Goal: Information Seeking & Learning: Learn about a topic

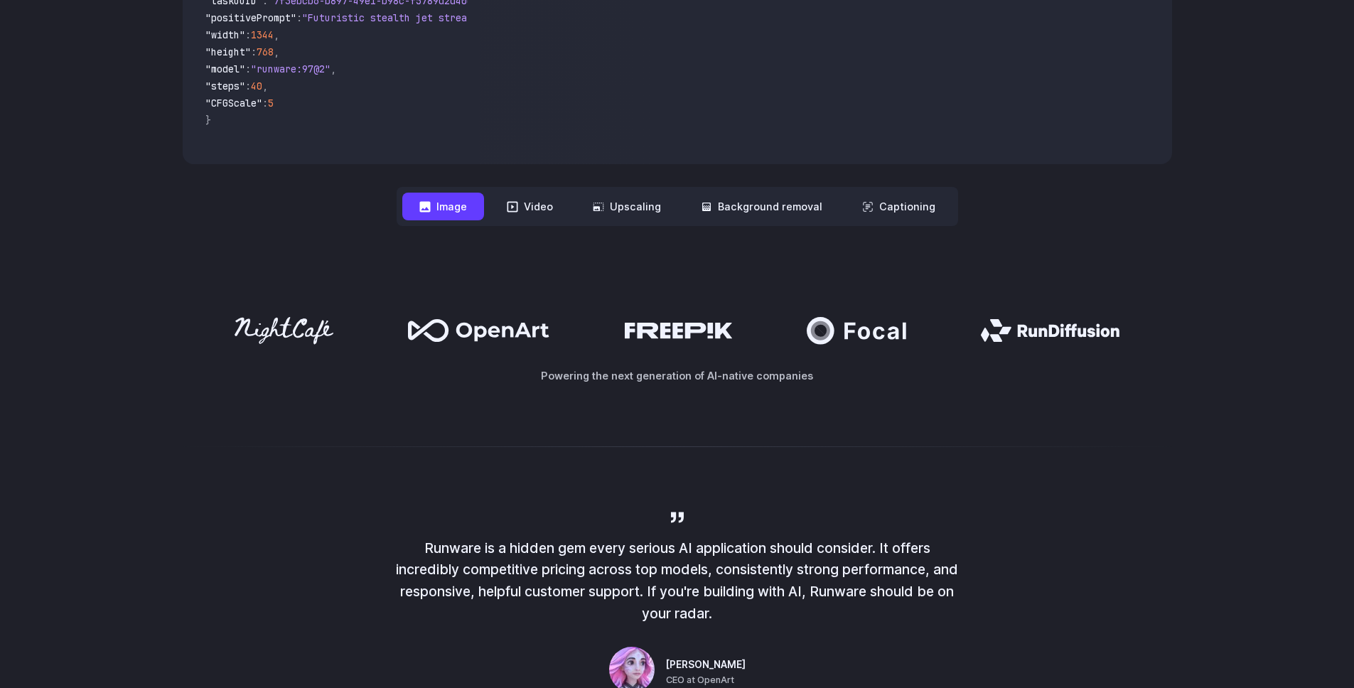
scroll to position [544, 0]
click at [516, 203] on icon at bounding box center [512, 205] width 11 height 11
click at [551, 205] on button "Video" at bounding box center [530, 206] width 80 height 28
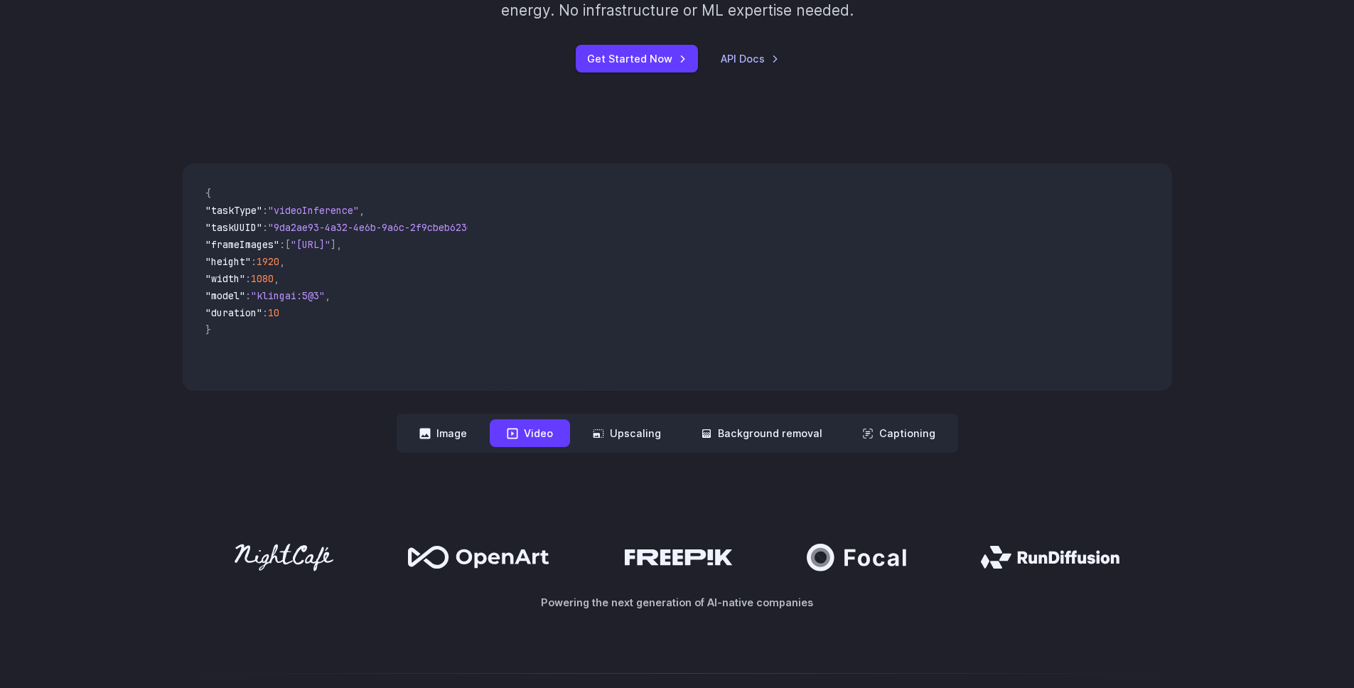
scroll to position [301, 0]
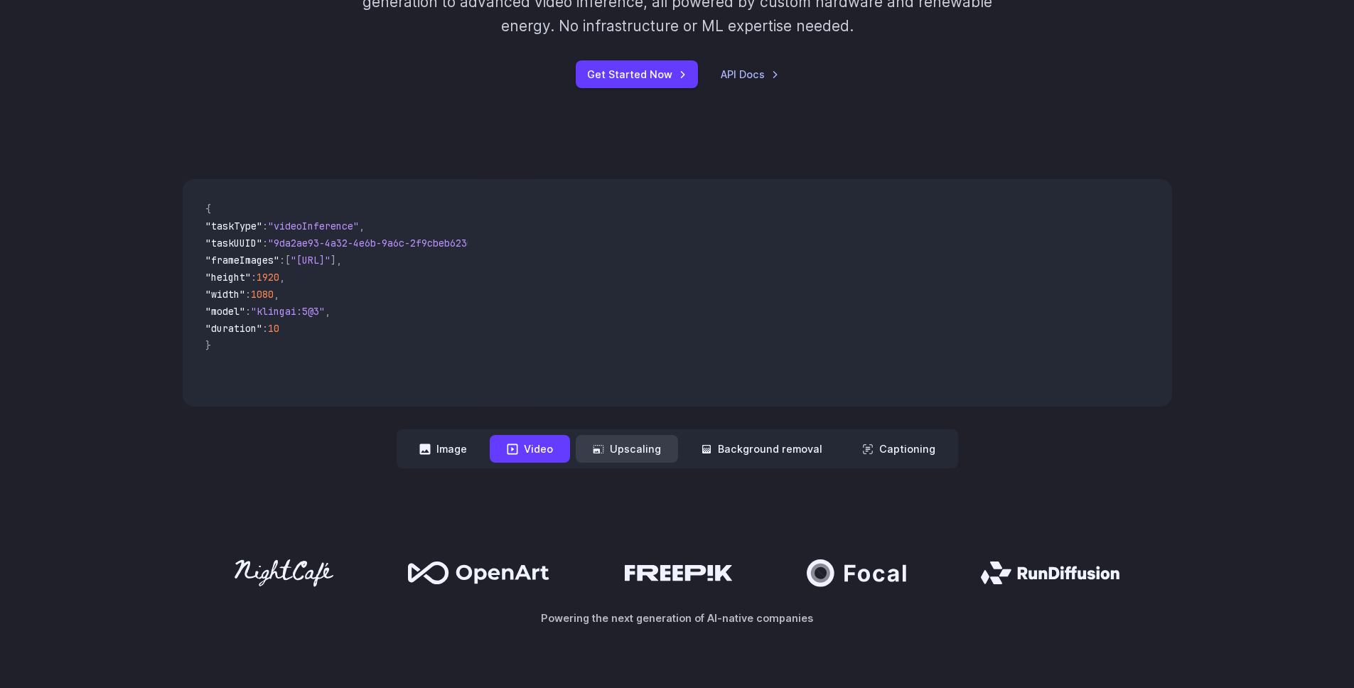
click at [631, 456] on button "Upscaling" at bounding box center [627, 449] width 102 height 28
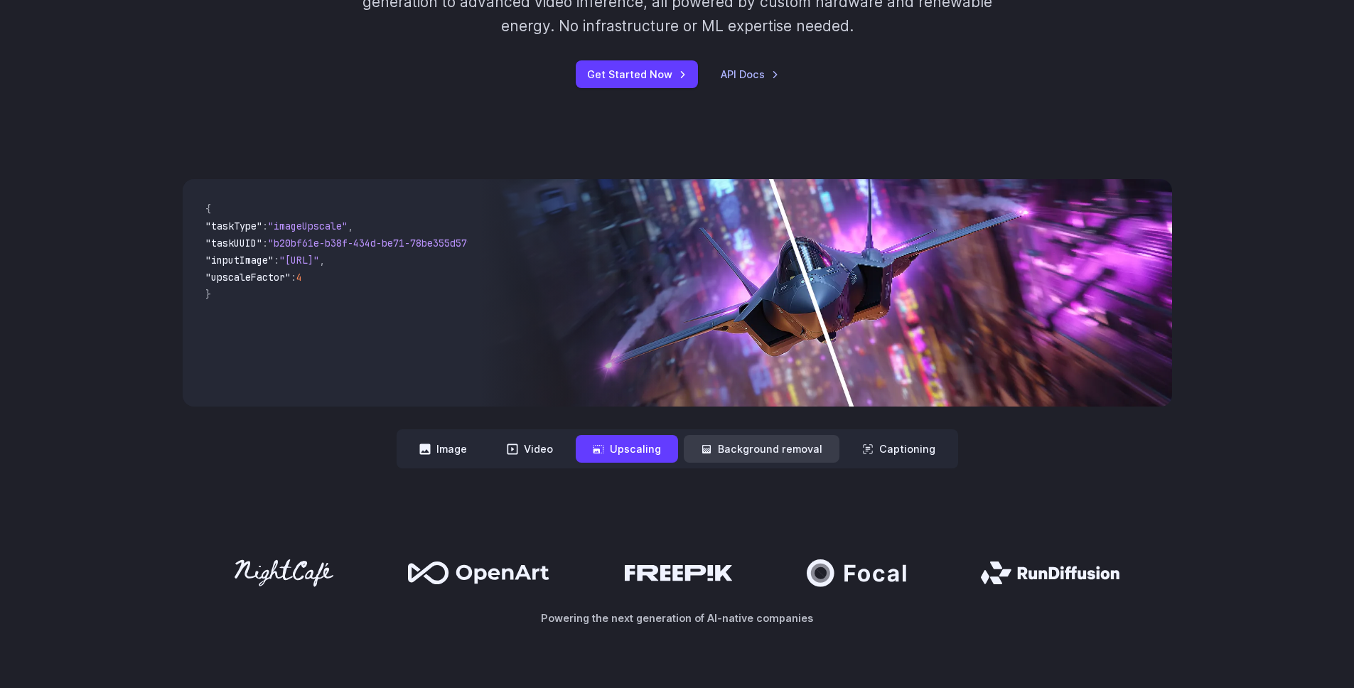
click at [743, 456] on button "Background removal" at bounding box center [762, 449] width 156 height 28
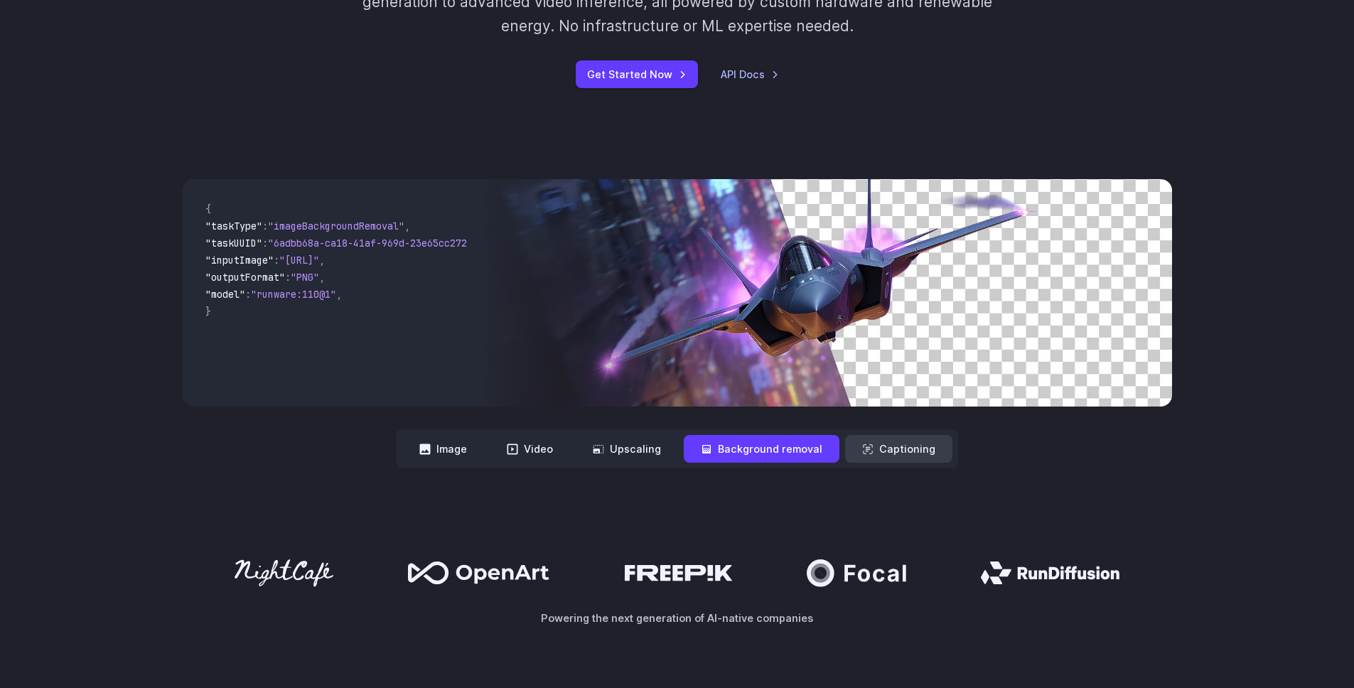
click at [870, 444] on icon at bounding box center [867, 448] width 11 height 11
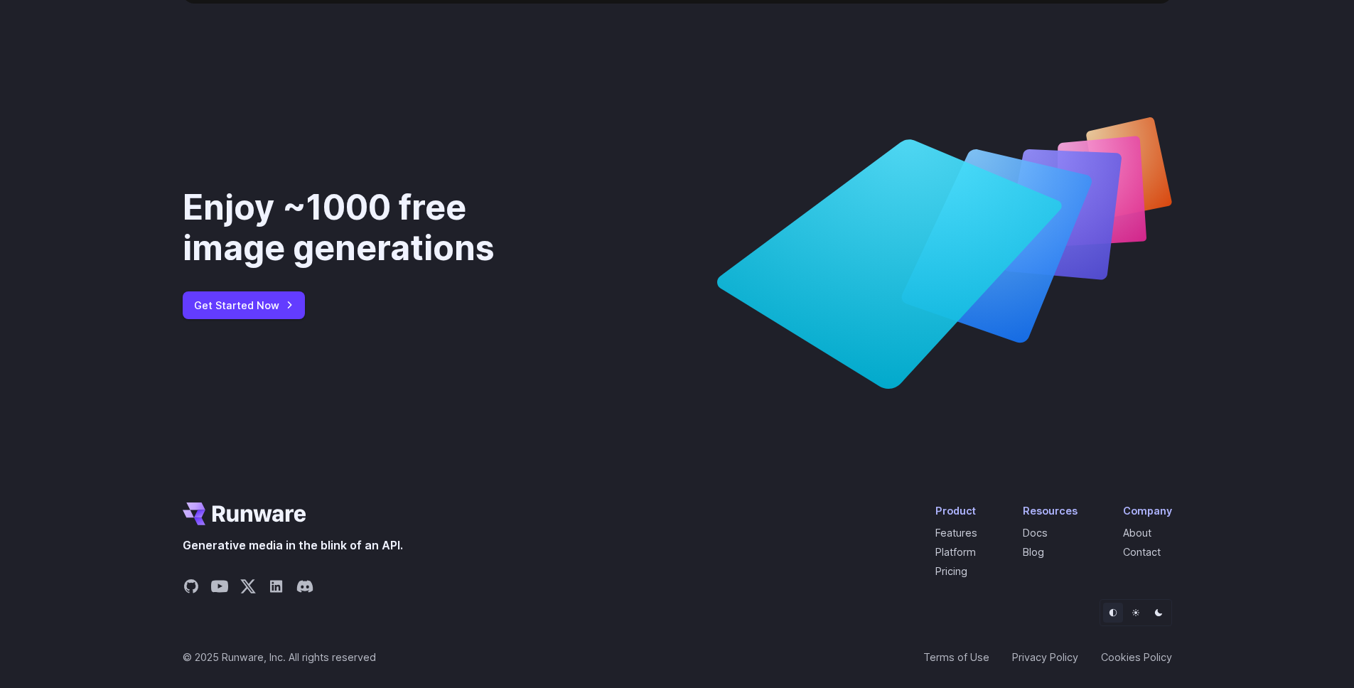
scroll to position [5302, 0]
click at [126, 140] on div "Enjoy ~1000 free image generations Get Started Now" at bounding box center [677, 253] width 1354 height 408
click at [181, 137] on div "Enjoy ~1000 free image generations Get Started Now" at bounding box center [677, 252] width 1023 height 271
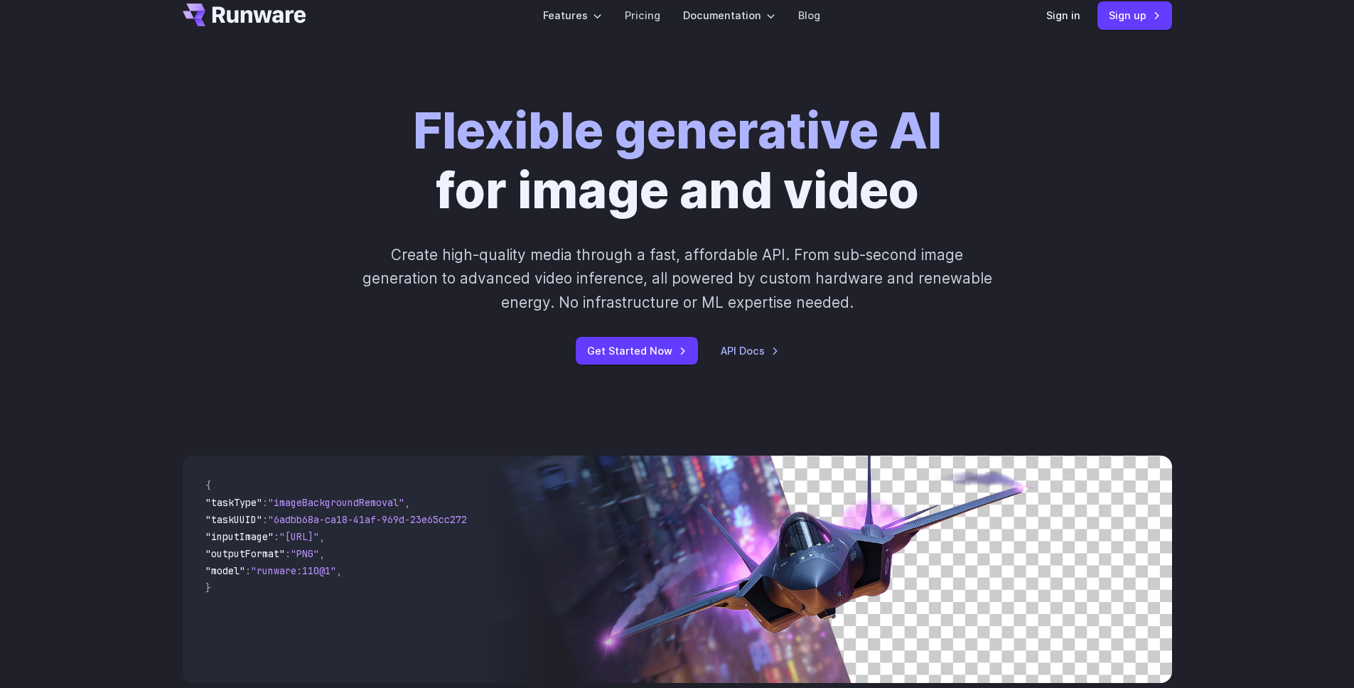
scroll to position [0, 0]
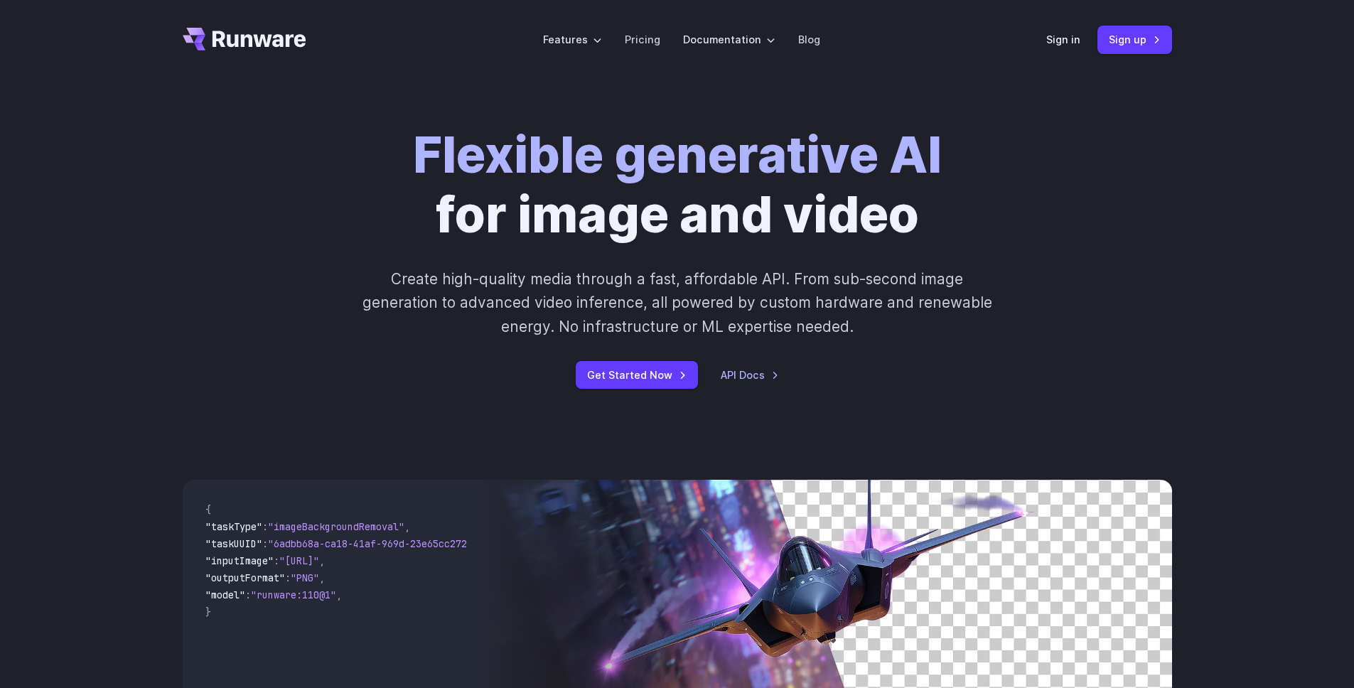
click at [266, 210] on div "Flexible generative AI for image and video Create high-quality media through a …" at bounding box center [677, 257] width 989 height 264
click at [639, 40] on link "Pricing" at bounding box center [643, 39] width 36 height 16
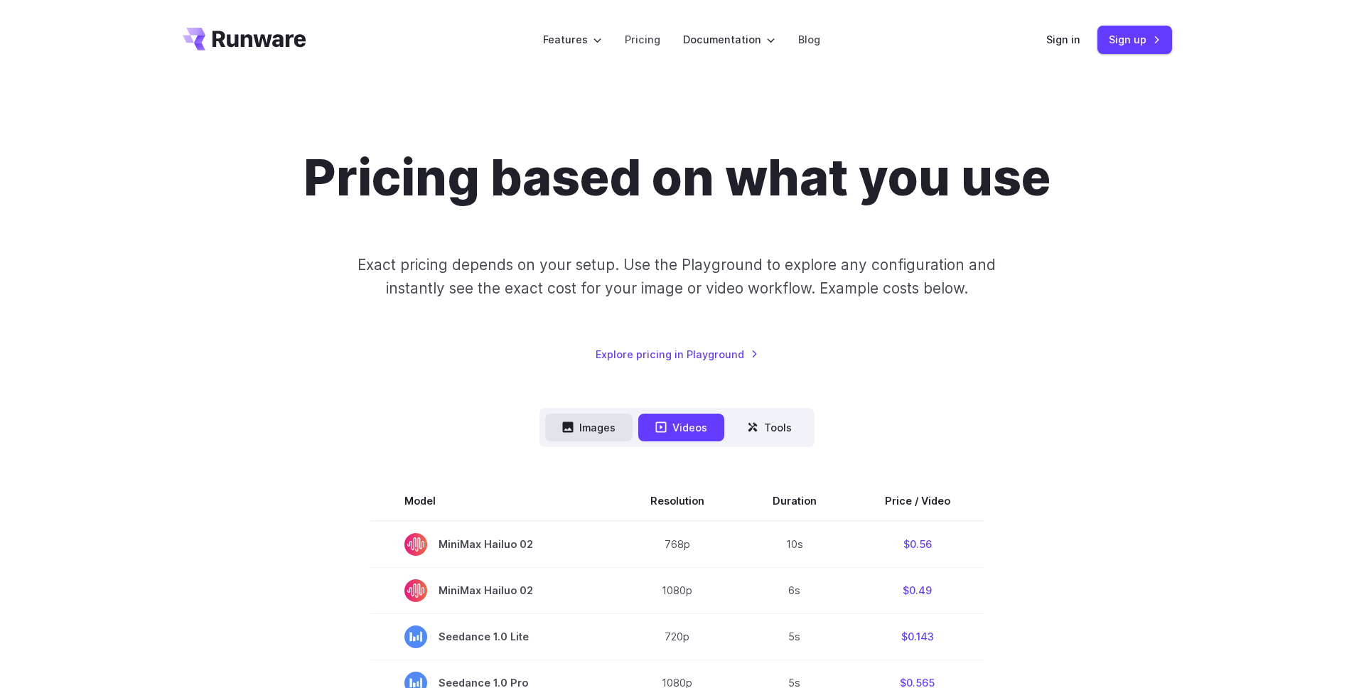
click at [591, 427] on button "Images" at bounding box center [588, 428] width 87 height 28
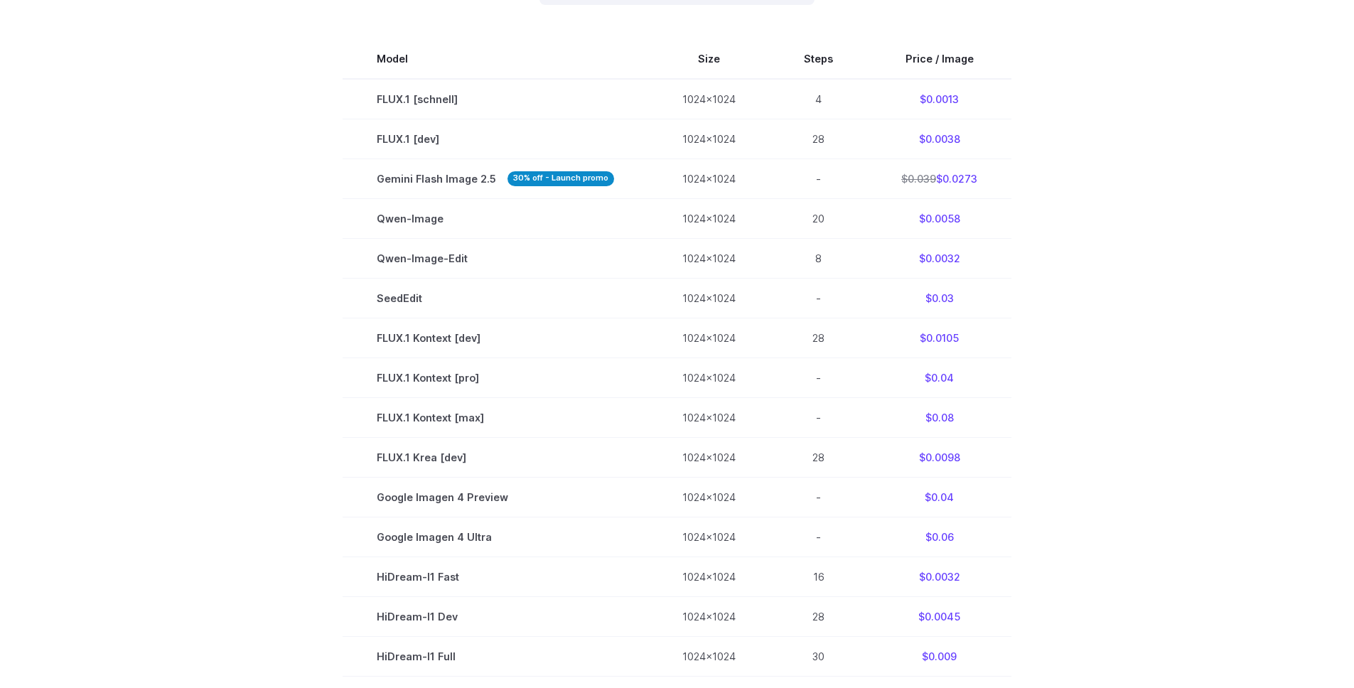
scroll to position [510, 0]
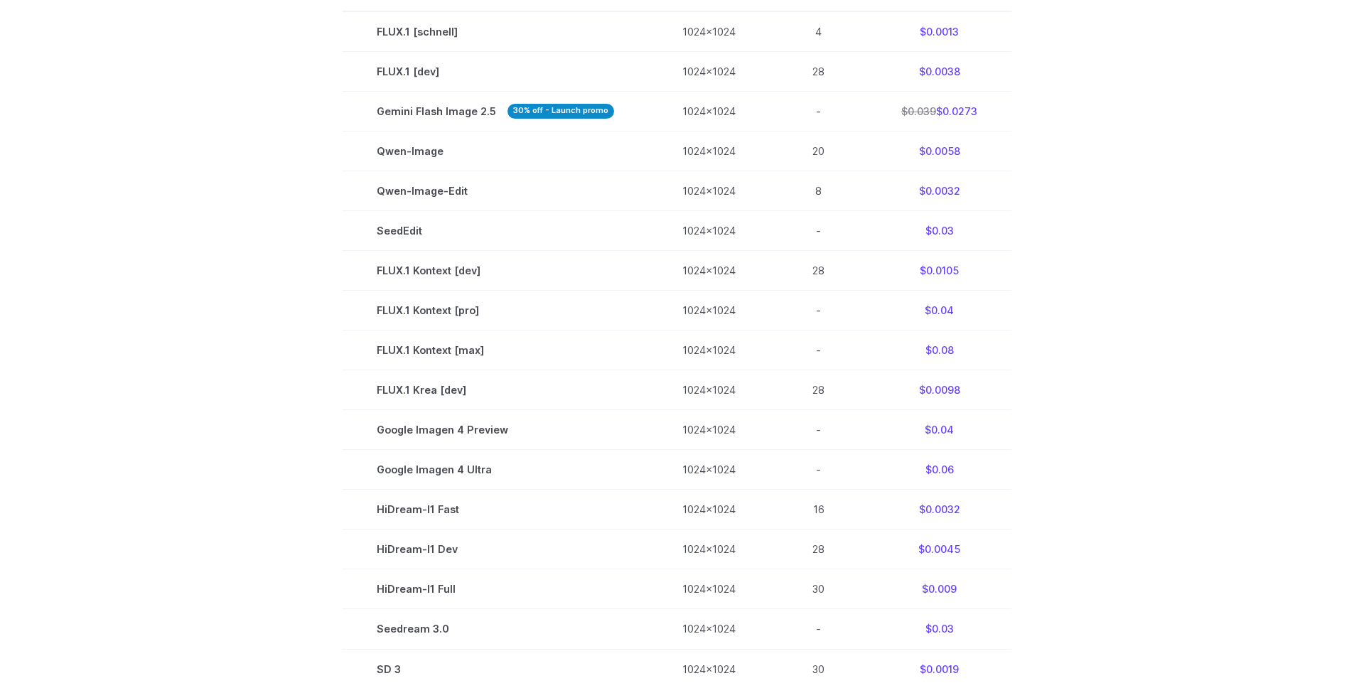
click at [260, 232] on section "Model Size Steps Price / Image FLUX.1 [schnell] 1024x1024 4 $0.0013 FLUX.1 [dev…" at bounding box center [677, 370] width 989 height 797
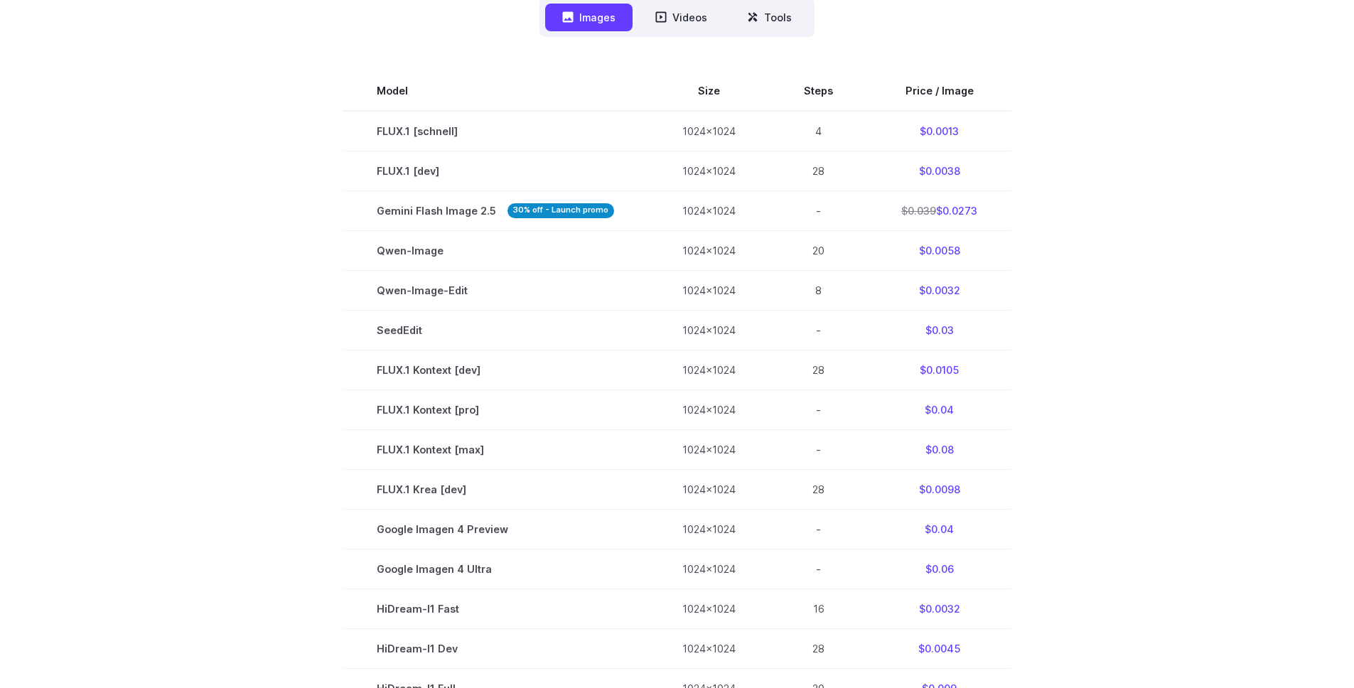
scroll to position [434, 0]
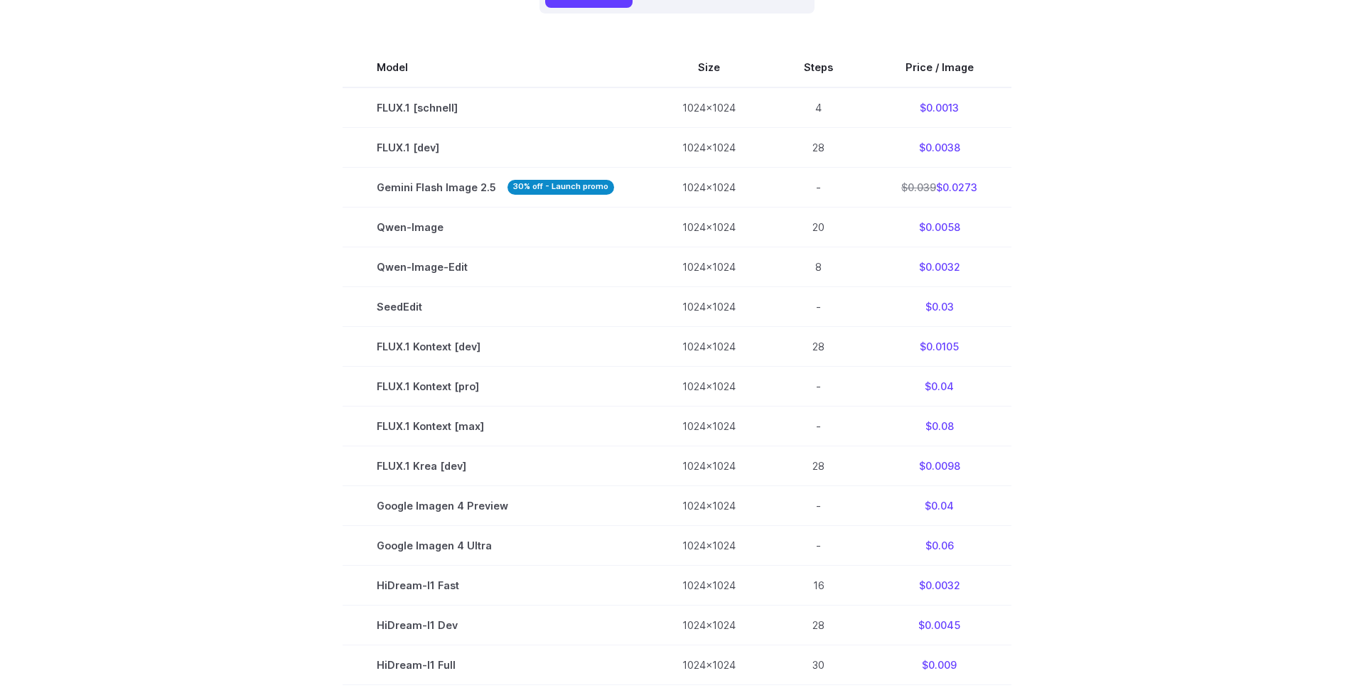
click at [313, 258] on section "Model Size Steps Price / Image FLUX.1 [schnell] 1024x1024 4 $0.0013 FLUX.1 [dev…" at bounding box center [677, 446] width 989 height 797
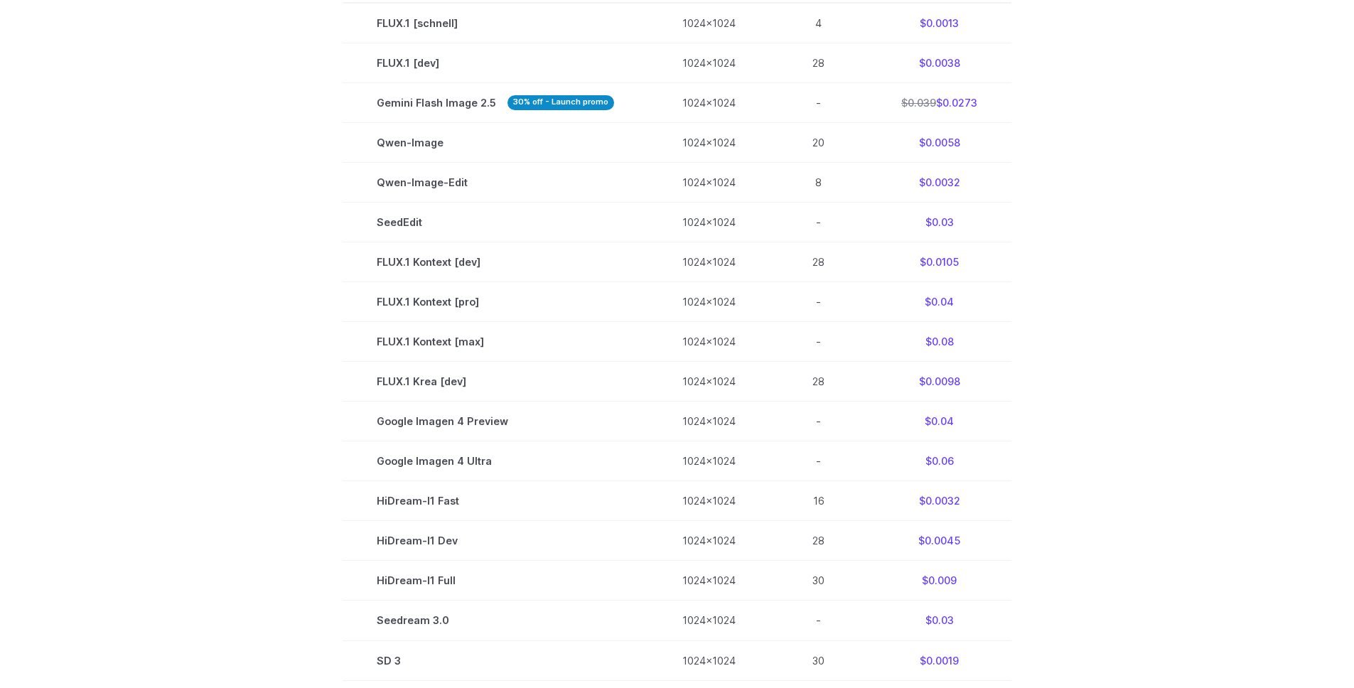
scroll to position [463, 0]
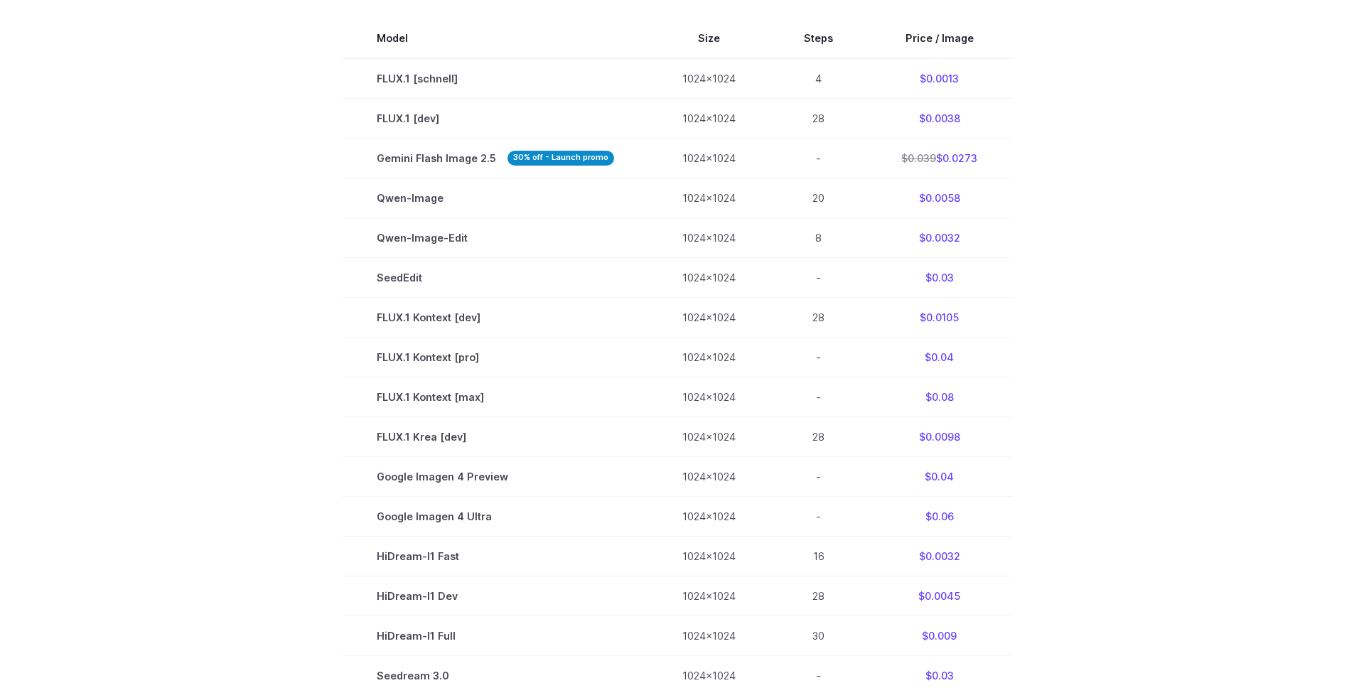
click at [281, 191] on section "Model Size Steps Price / Image FLUX.1 [schnell] 1024x1024 4 $0.0013 FLUX.1 [dev…" at bounding box center [677, 416] width 989 height 797
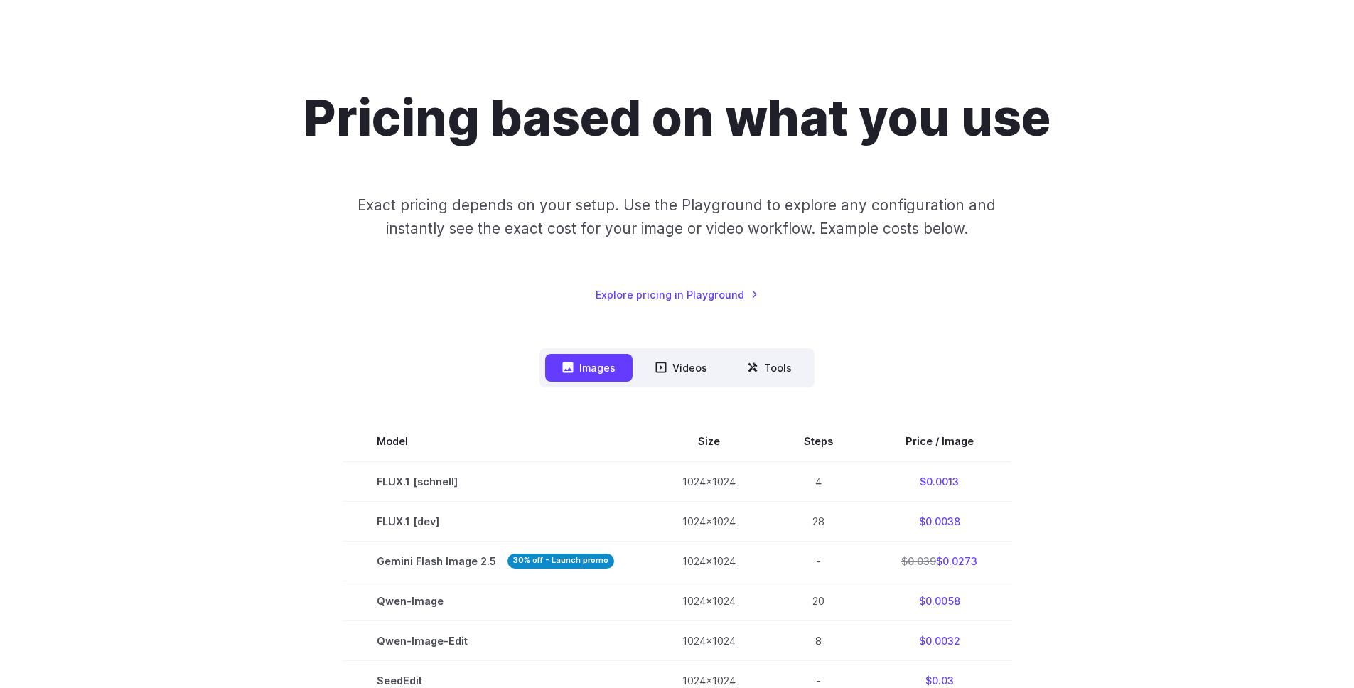
scroll to position [0, 0]
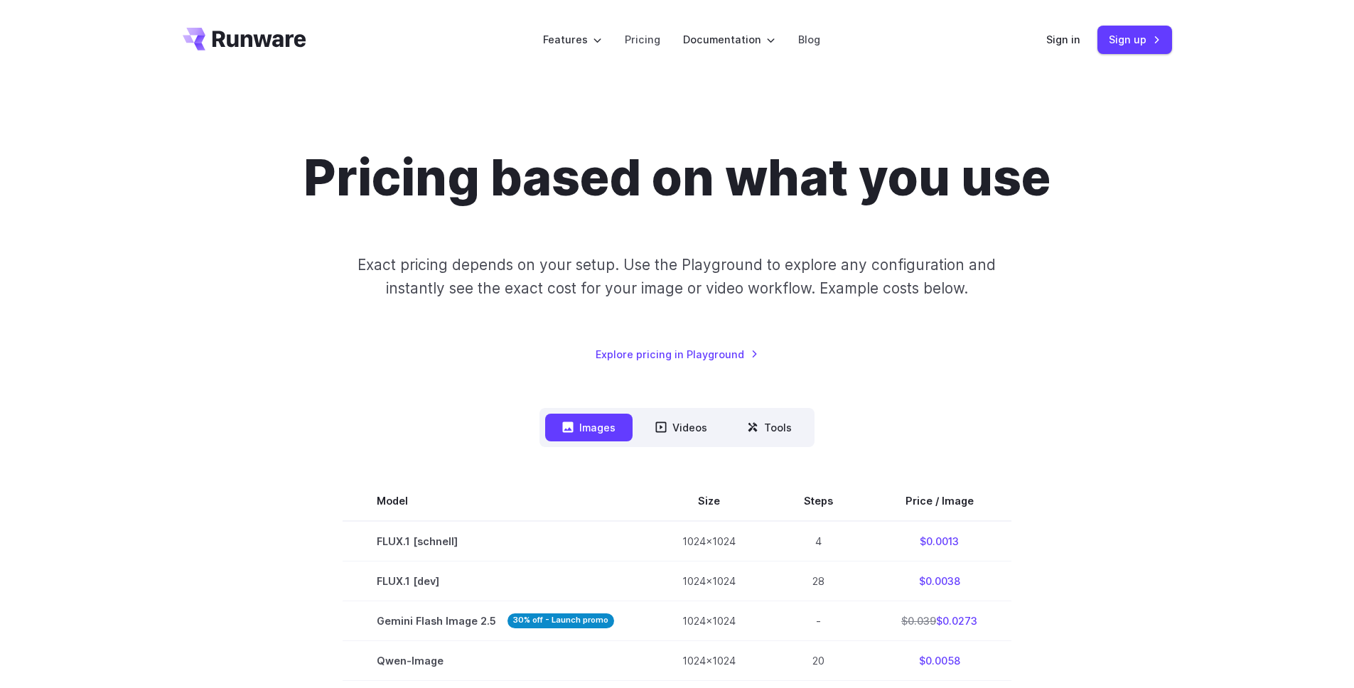
click at [233, 183] on div "Pricing based on what you use Exact pricing depends on your setup. Use the Play…" at bounding box center [677, 255] width 989 height 215
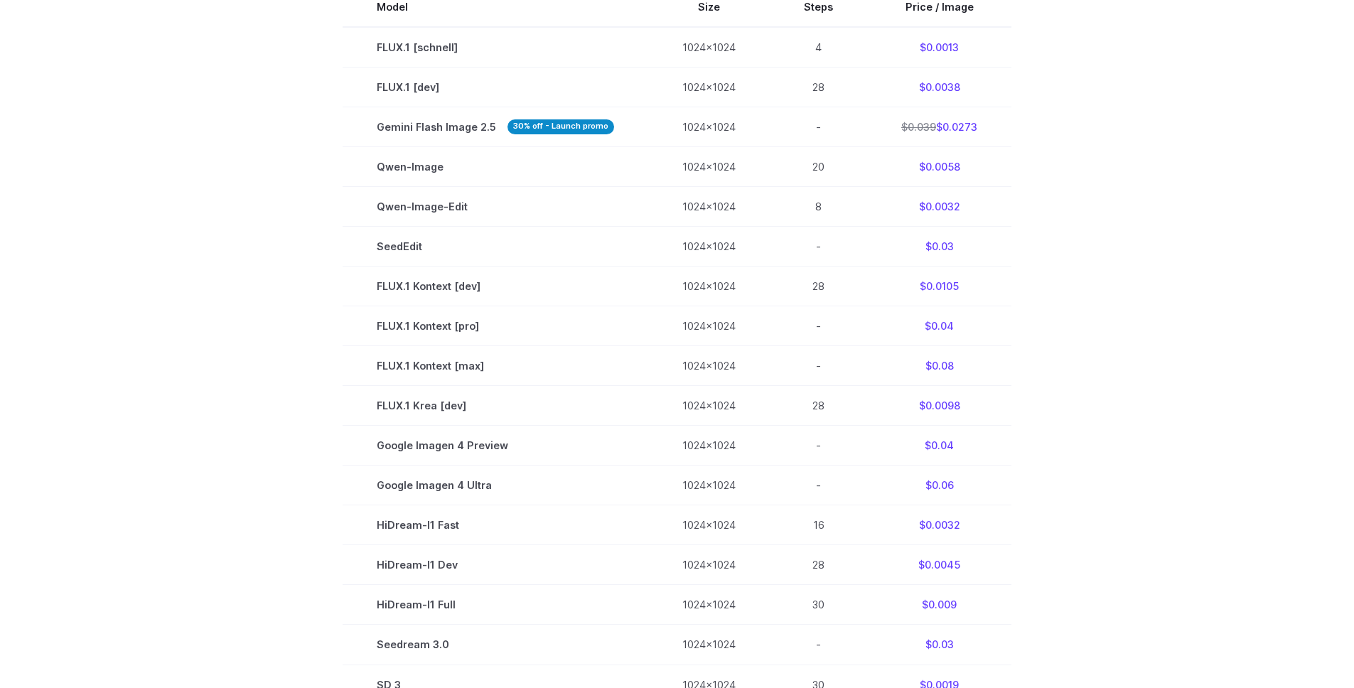
scroll to position [490, 0]
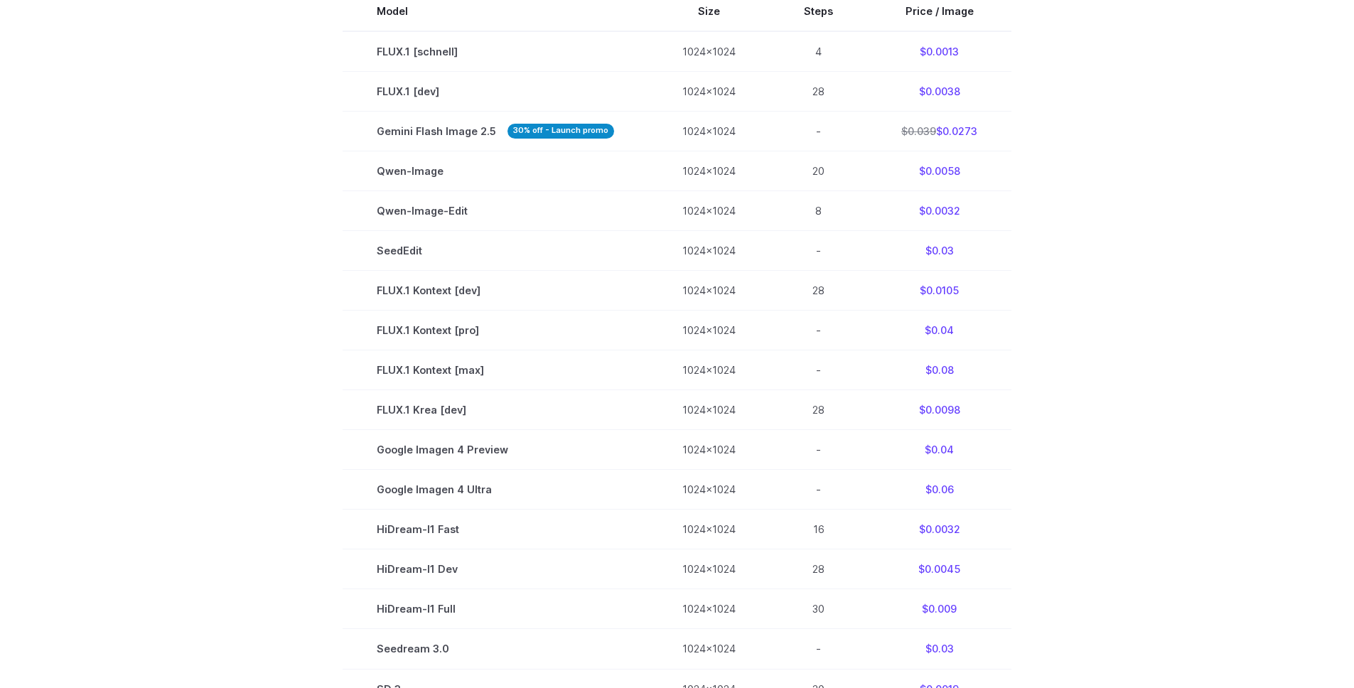
click at [279, 260] on section "Model Size Steps Price / Image FLUX.1 [schnell] 1024x1024 4 $0.0013 FLUX.1 [dev…" at bounding box center [677, 389] width 989 height 797
click at [276, 246] on section "Model Size Steps Price / Image FLUX.1 [schnell] 1024x1024 4 $0.0013 FLUX.1 [dev…" at bounding box center [677, 389] width 989 height 797
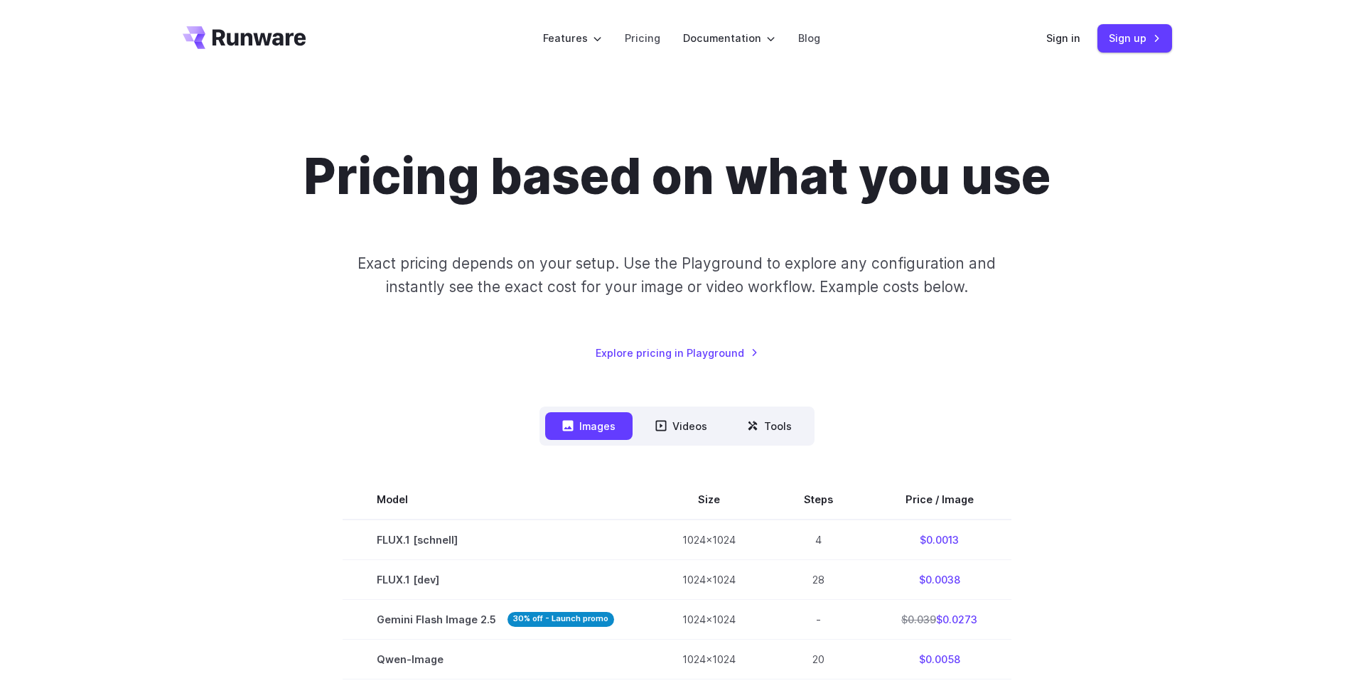
scroll to position [0, 0]
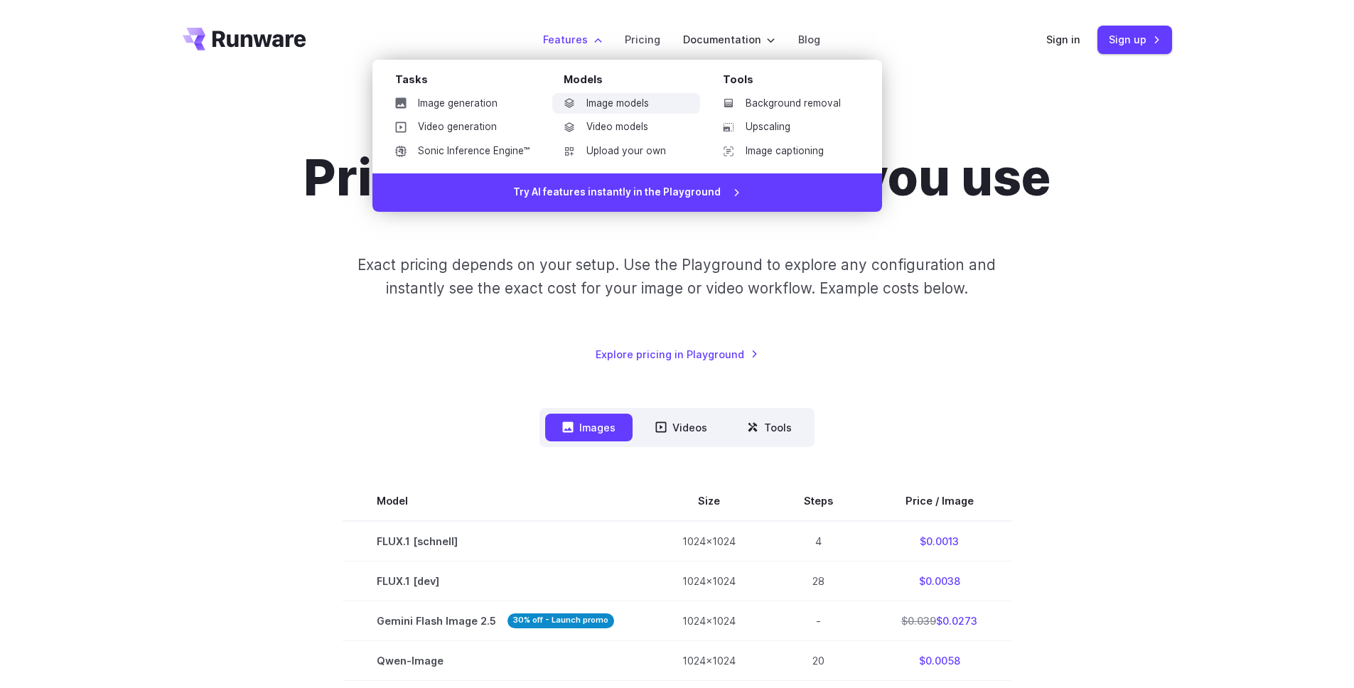
click at [620, 106] on link "Image models" at bounding box center [626, 103] width 148 height 21
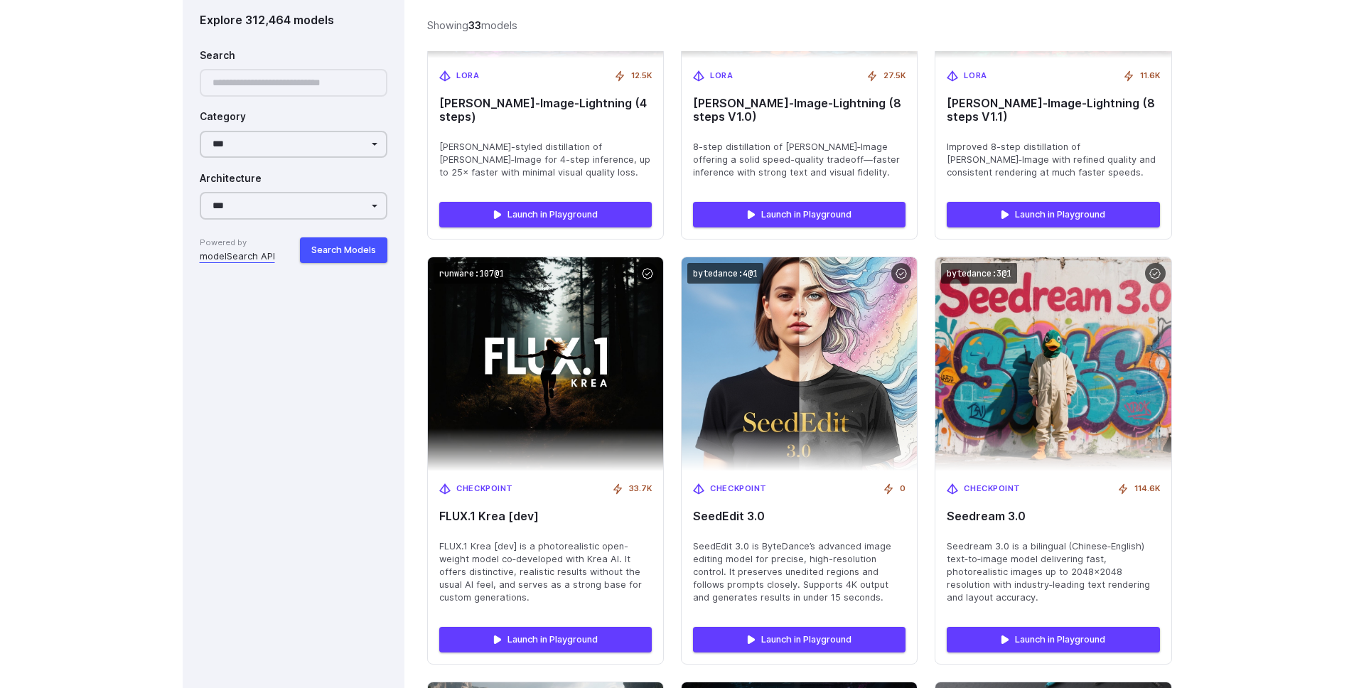
scroll to position [1556, 0]
